Goal: Transaction & Acquisition: Purchase product/service

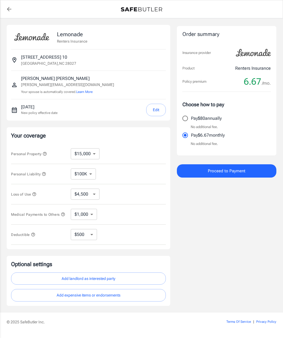
select select "15000"
select select "500"
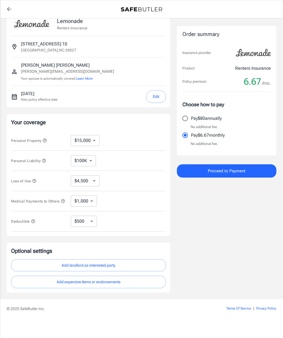
scroll to position [15, 0]
click at [131, 266] on button "Add landlord as interested party" at bounding box center [88, 265] width 155 height 12
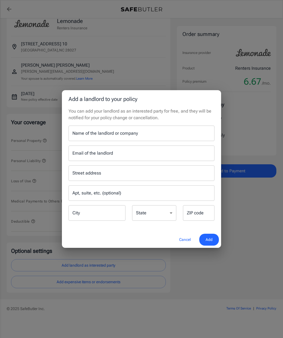
click at [107, 134] on div "Name of the landlord or company Name of the landlord or company" at bounding box center [142, 133] width 146 height 15
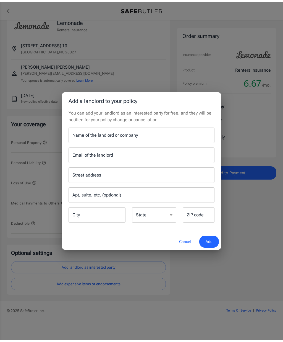
scroll to position [11, 0]
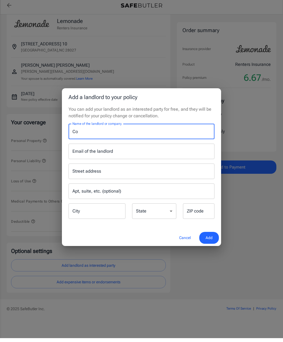
type input "C"
type input "Insurance Tracking"
click at [116, 155] on input "Email of the landlord" at bounding box center [142, 154] width 146 height 15
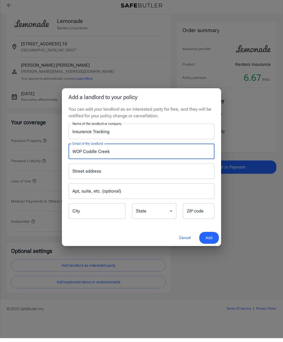
type input "WOP Coddle Creek"
click at [161, 170] on input "Street address" at bounding box center [141, 175] width 141 height 11
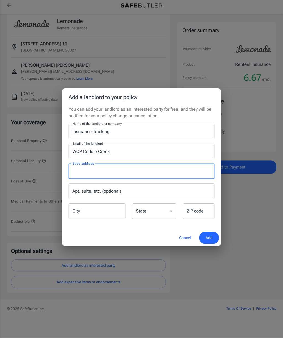
type input "-"
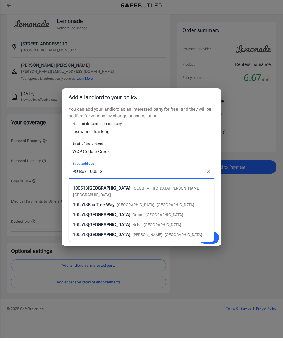
click at [93, 171] on input "PO Box 100513" at bounding box center [137, 175] width 133 height 11
click at [92, 171] on input "PO Box 100513" at bounding box center [137, 175] width 133 height 11
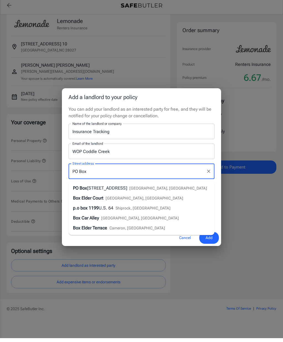
click at [72, 171] on input "PO Box" at bounding box center [137, 175] width 133 height 11
click at [72, 172] on input "PO Box" at bounding box center [137, 175] width 133 height 11
paste input "100513"
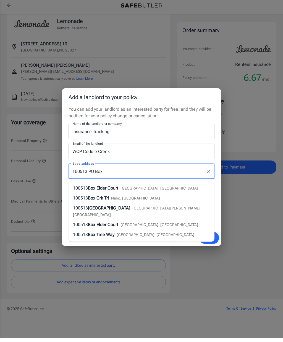
click at [95, 171] on input "100513 PO Box" at bounding box center [137, 175] width 133 height 11
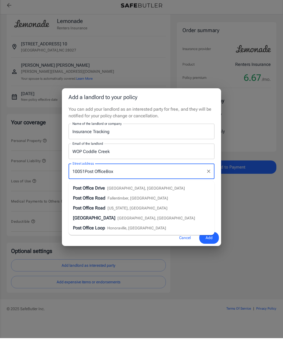
type input "10051Post Office Box"
click at [132, 172] on input "10051Post Office Box" at bounding box center [137, 175] width 133 height 11
click at [211, 172] on icon "Clear" at bounding box center [209, 175] width 6 height 6
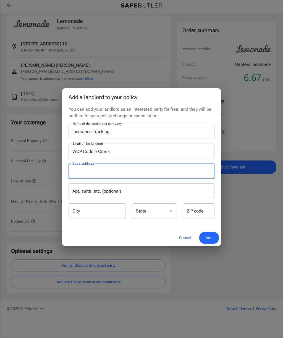
click at [196, 210] on input "ZIP code" at bounding box center [199, 214] width 32 height 15
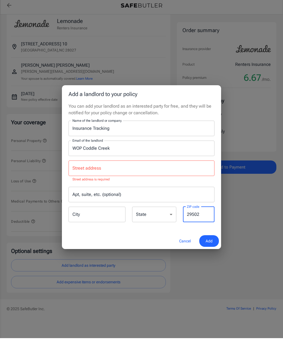
type input "29502"
click at [156, 217] on select "[US_STATE] [US_STATE] [US_STATE] [US_STATE] [US_STATE] [US_STATE] [US_STATE] [U…" at bounding box center [154, 217] width 44 height 15
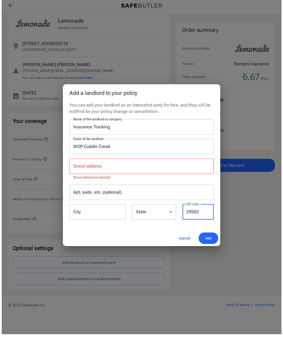
scroll to position [15, 0]
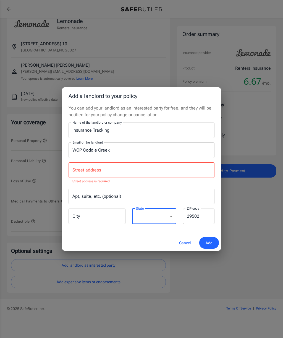
select select "SC"
click at [111, 218] on input "City" at bounding box center [97, 216] width 57 height 15
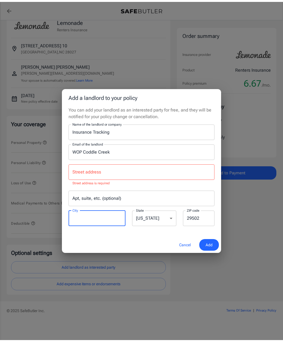
scroll to position [11, 0]
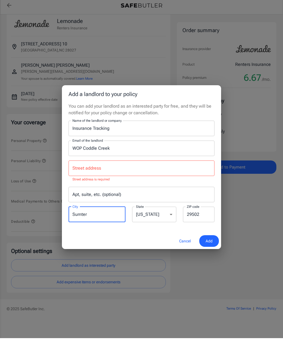
type input "Sumter"
click at [106, 167] on input "Street address" at bounding box center [141, 172] width 141 height 11
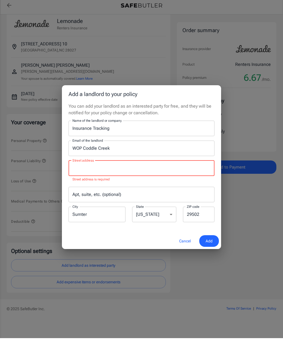
click at [125, 149] on input "WOP Coddle Creek" at bounding box center [142, 151] width 146 height 15
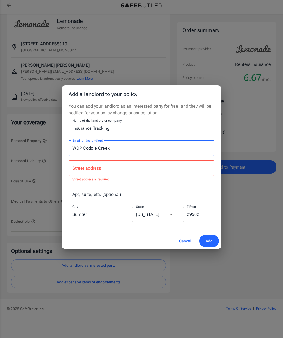
click at [96, 169] on div "Street address Street address Street address is required" at bounding box center [142, 175] width 146 height 22
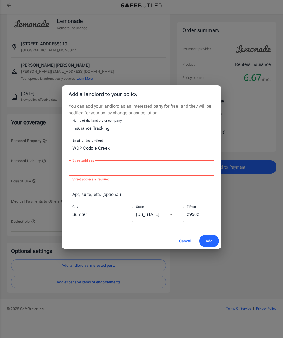
type input "a"
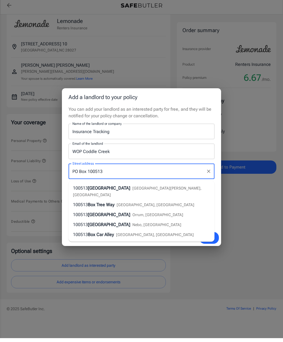
type input "PO Box 100513"
click at [148, 151] on input "WOP Coddle Creek" at bounding box center [142, 154] width 146 height 15
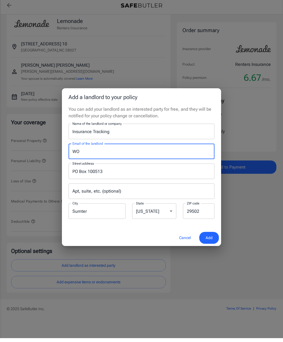
type input "W"
click at [107, 148] on input "Email of the landlord" at bounding box center [142, 154] width 146 height 15
type input "C"
type input "[EMAIL_ADDRESS][DOMAIN_NAME]"
click at [210, 238] on span "Add" at bounding box center [209, 241] width 7 height 7
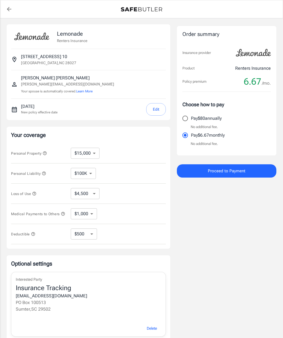
scroll to position [0, 0]
click at [243, 171] on span "Proceed to Payment" at bounding box center [227, 170] width 38 height 7
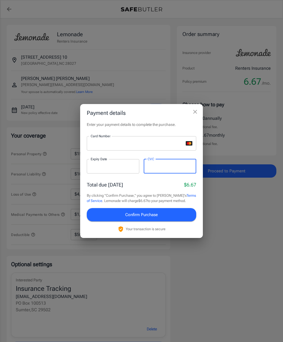
click at [164, 215] on button "Confirm Purchase" at bounding box center [142, 214] width 110 height 13
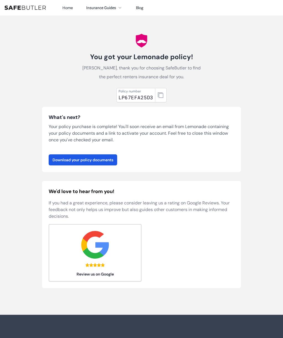
click at [94, 161] on link "Download your policy documents" at bounding box center [83, 159] width 69 height 11
